Goal: Entertainment & Leisure: Consume media (video, audio)

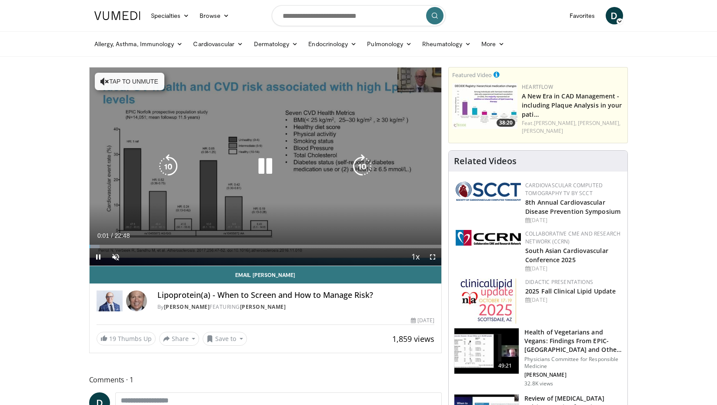
click at [138, 78] on button "Tap to unmute" at bounding box center [130, 81] width 70 height 17
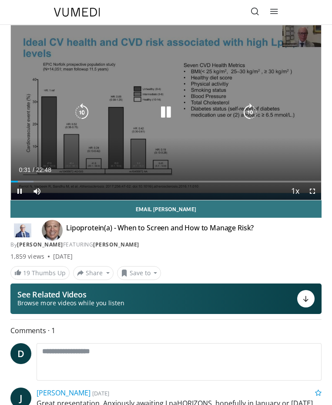
click at [185, 120] on div "Video Player" at bounding box center [166, 112] width 186 height 17
click at [164, 110] on icon "Video Player" at bounding box center [165, 112] width 17 height 17
click at [164, 114] on icon "Video Player" at bounding box center [165, 112] width 17 height 17
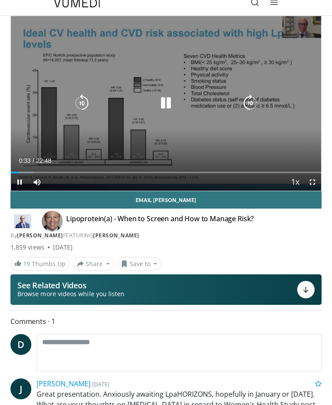
scroll to position [0, 0]
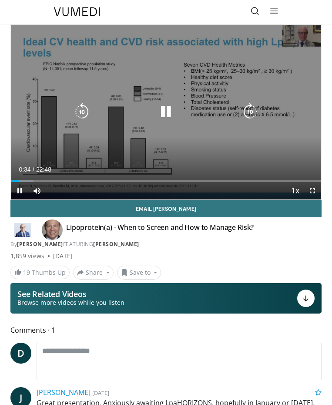
click at [166, 114] on icon "Video Player" at bounding box center [165, 111] width 17 height 17
click at [165, 112] on icon "Video Player" at bounding box center [165, 111] width 17 height 17
click at [166, 114] on icon "Video Player" at bounding box center [165, 111] width 17 height 17
click at [85, 110] on icon "Video Player" at bounding box center [81, 111] width 17 height 17
click at [166, 115] on icon "Video Player" at bounding box center [165, 111] width 17 height 17
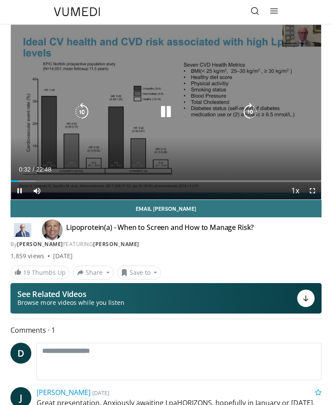
click at [82, 112] on icon "Video Player" at bounding box center [81, 111] width 17 height 17
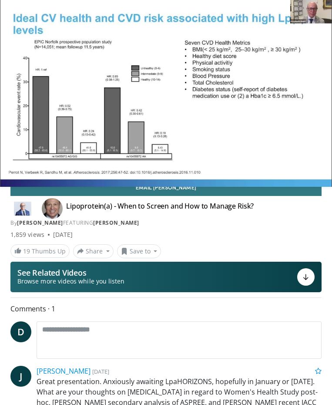
scroll to position [27, 0]
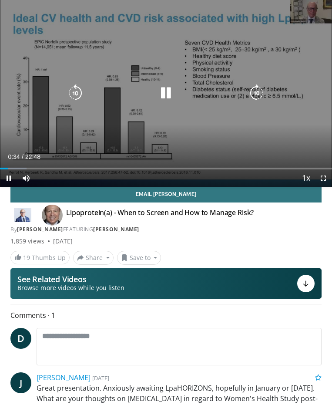
click at [165, 91] on icon "Video Player" at bounding box center [165, 92] width 17 height 17
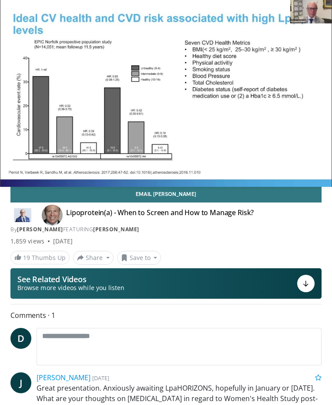
click at [275, 80] on div "10 seconds Tap to unmute" at bounding box center [166, 93] width 332 height 187
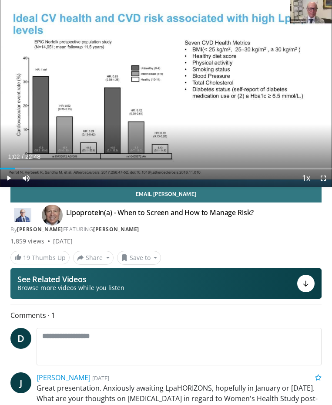
click at [275, 80] on div "10 seconds Tap to unmute" at bounding box center [166, 93] width 332 height 187
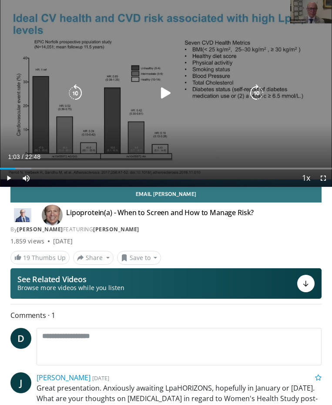
click at [80, 94] on icon "Video Player" at bounding box center [75, 92] width 17 height 17
click at [166, 92] on icon "Video Player" at bounding box center [165, 92] width 17 height 17
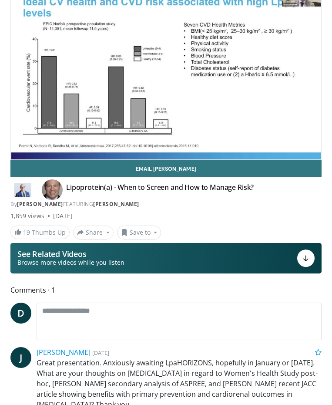
scroll to position [0, 0]
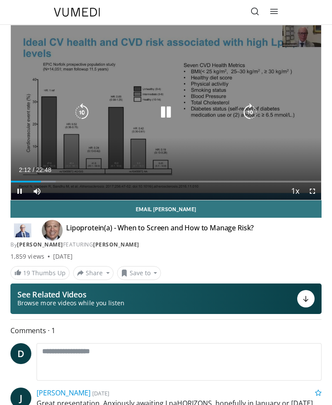
click at [171, 111] on icon "Video Player" at bounding box center [165, 112] width 17 height 17
